Goal: Transaction & Acquisition: Obtain resource

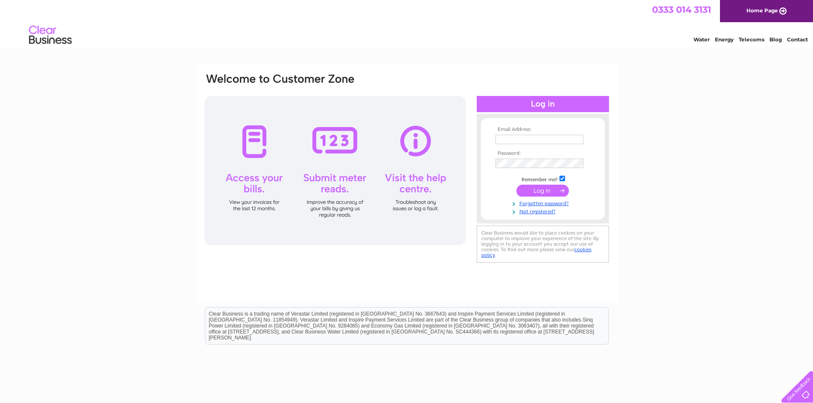
click at [414, 44] on div "Water Energy Telecoms Blog Contact" at bounding box center [406, 36] width 813 height 28
click at [543, 140] on input "text" at bounding box center [539, 139] width 88 height 9
type input "[EMAIL_ADDRESS][DOMAIN_NAME]"
click at [516, 186] on input "submit" at bounding box center [542, 192] width 52 height 12
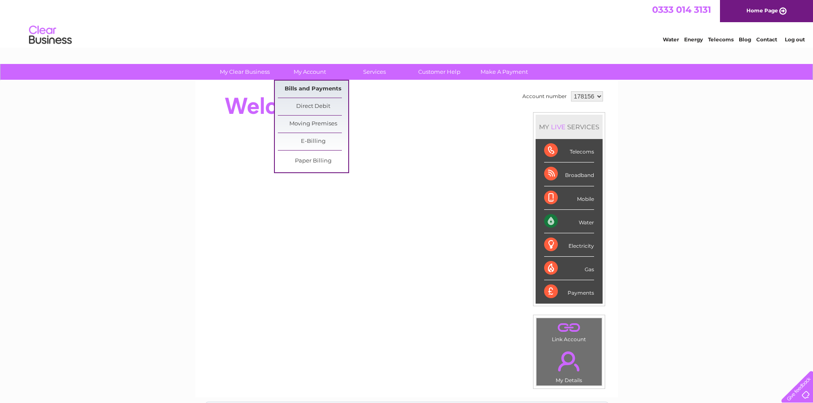
click at [314, 89] on link "Bills and Payments" at bounding box center [313, 89] width 70 height 17
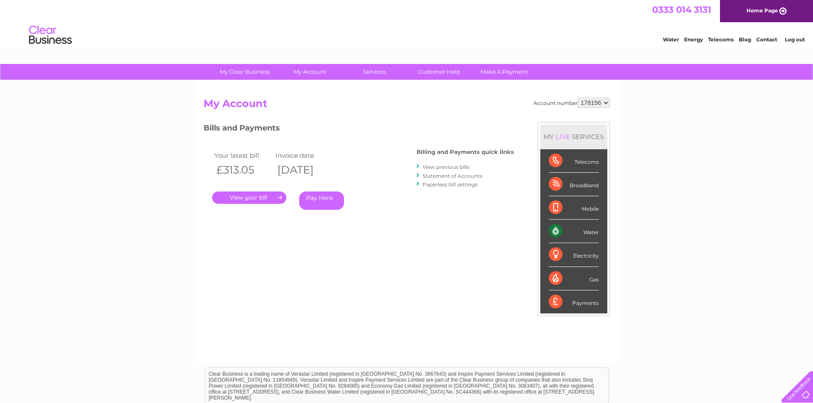
click at [257, 197] on link "." at bounding box center [249, 198] width 74 height 12
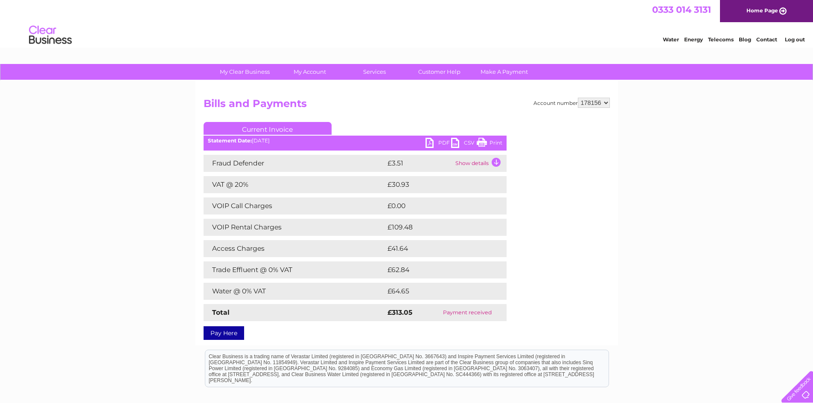
click at [436, 144] on link "PDF" at bounding box center [438, 144] width 26 height 12
